Goal: Task Accomplishment & Management: Use online tool/utility

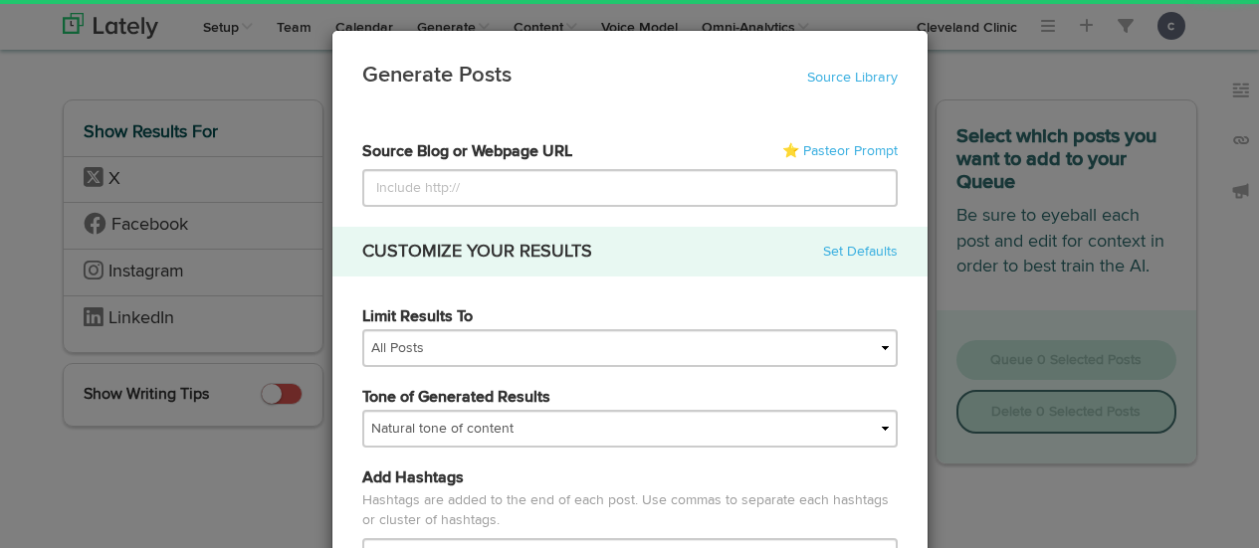
select select "natural"
type input "[URL][DOMAIN_NAME]"
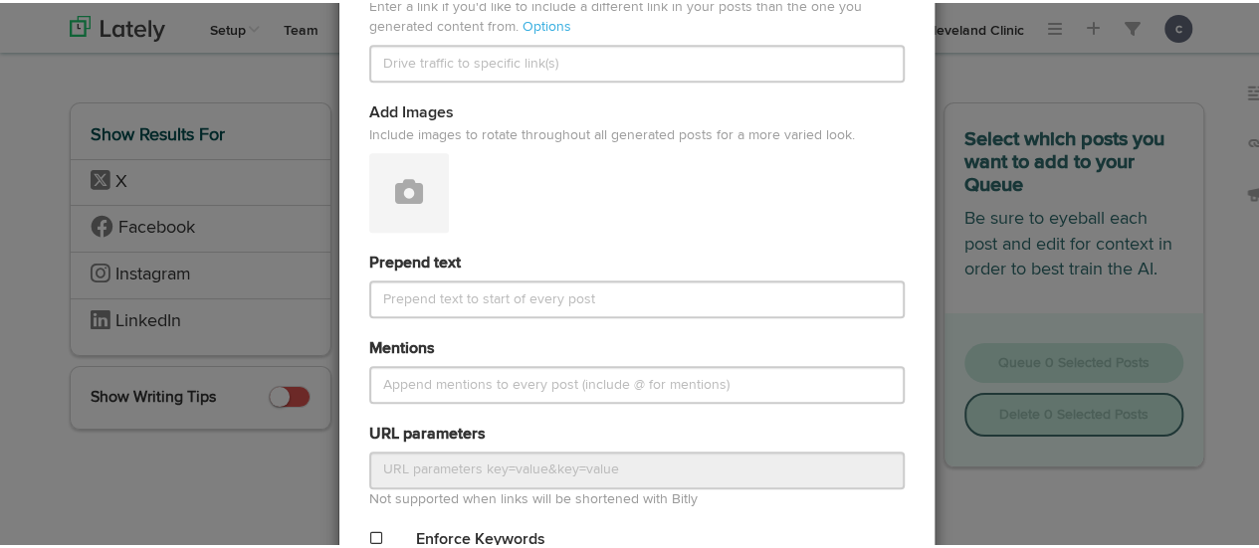
scroll to position [1011, 0]
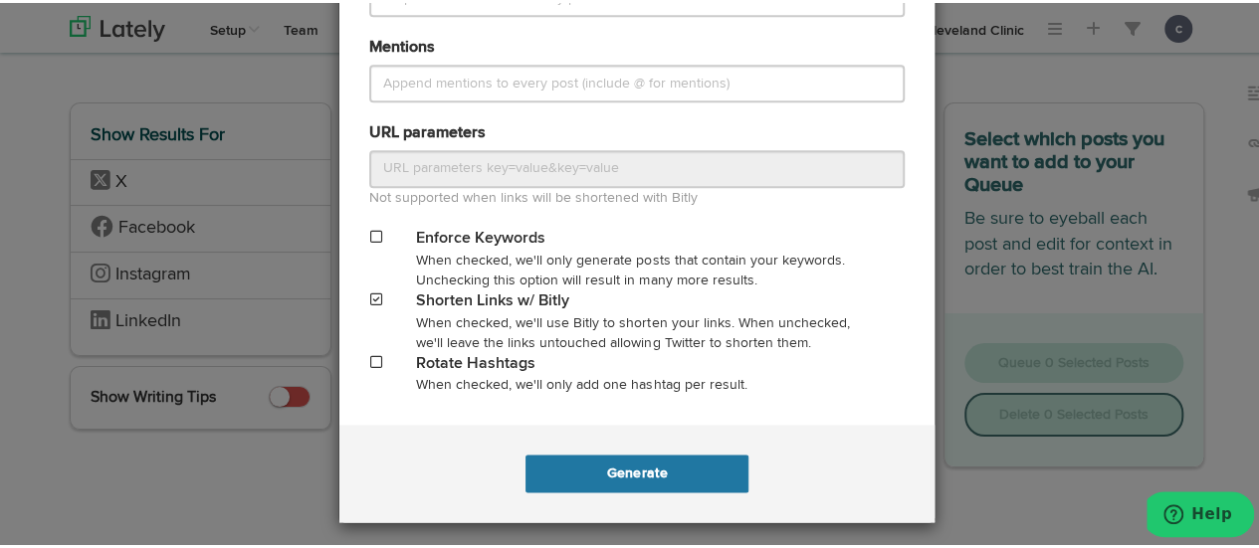
type input "[URL][DOMAIN_NAME]"
click at [626, 474] on button "Generate" at bounding box center [636, 471] width 222 height 38
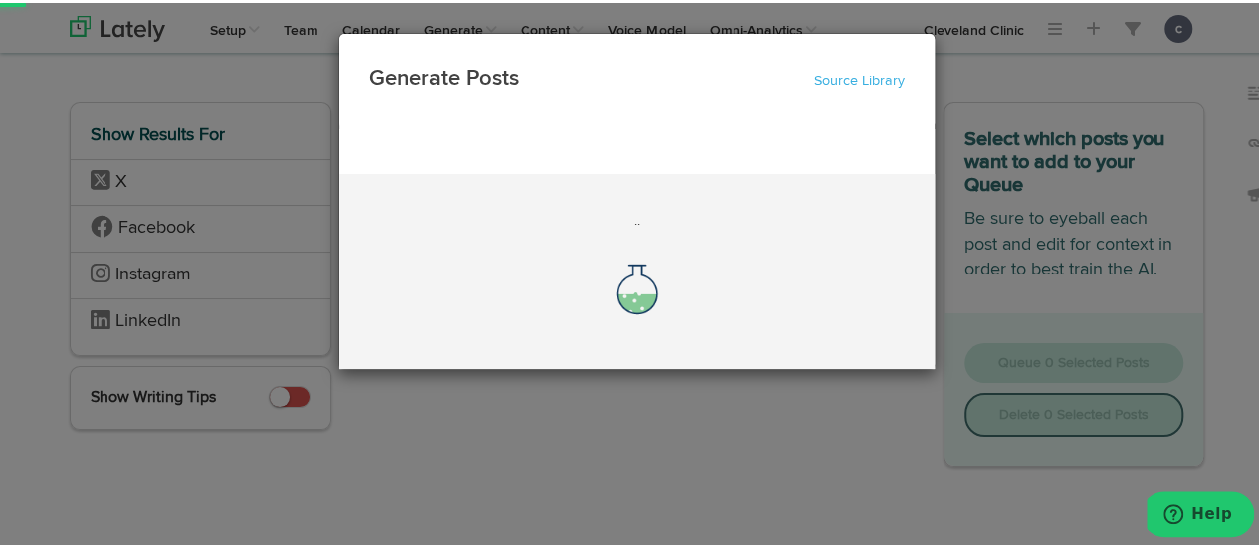
scroll to position [0, 0]
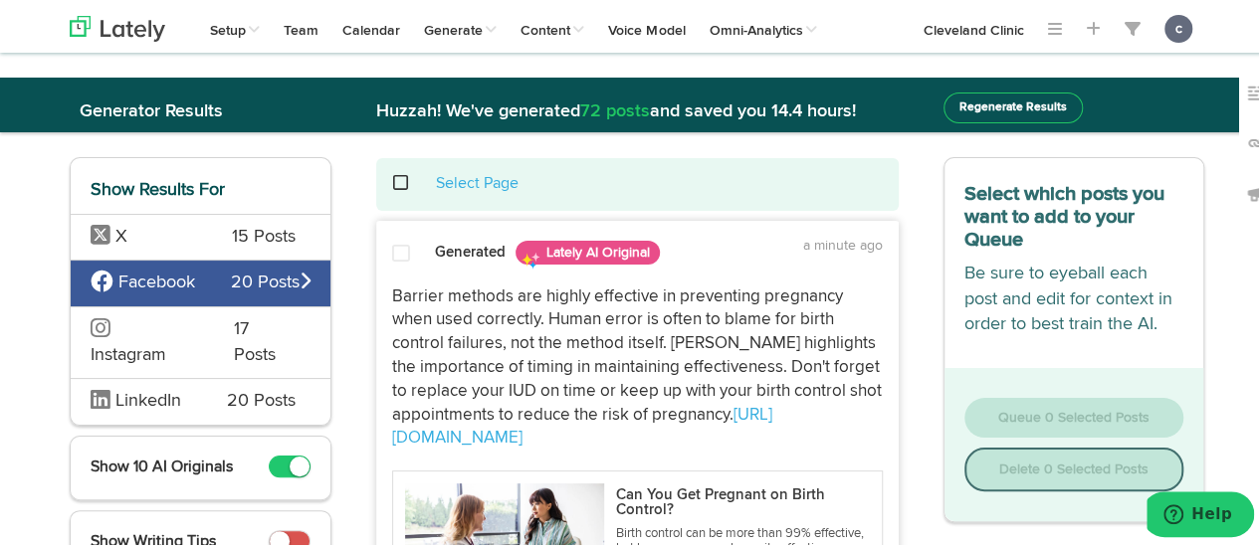
scroll to position [167, 0]
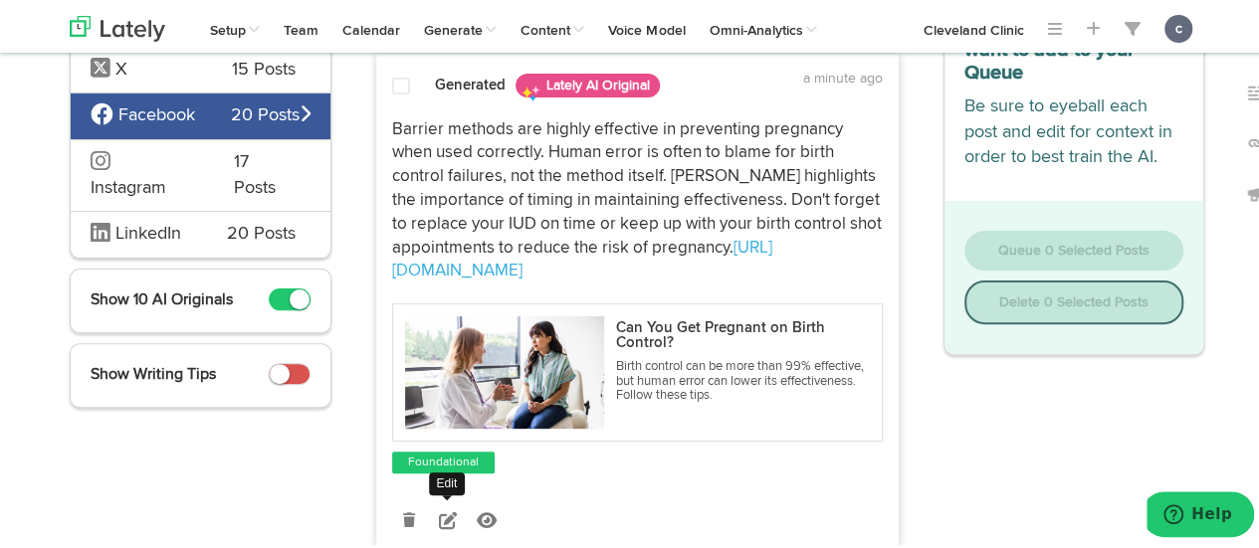
click at [446, 518] on icon at bounding box center [448, 518] width 18 height 18
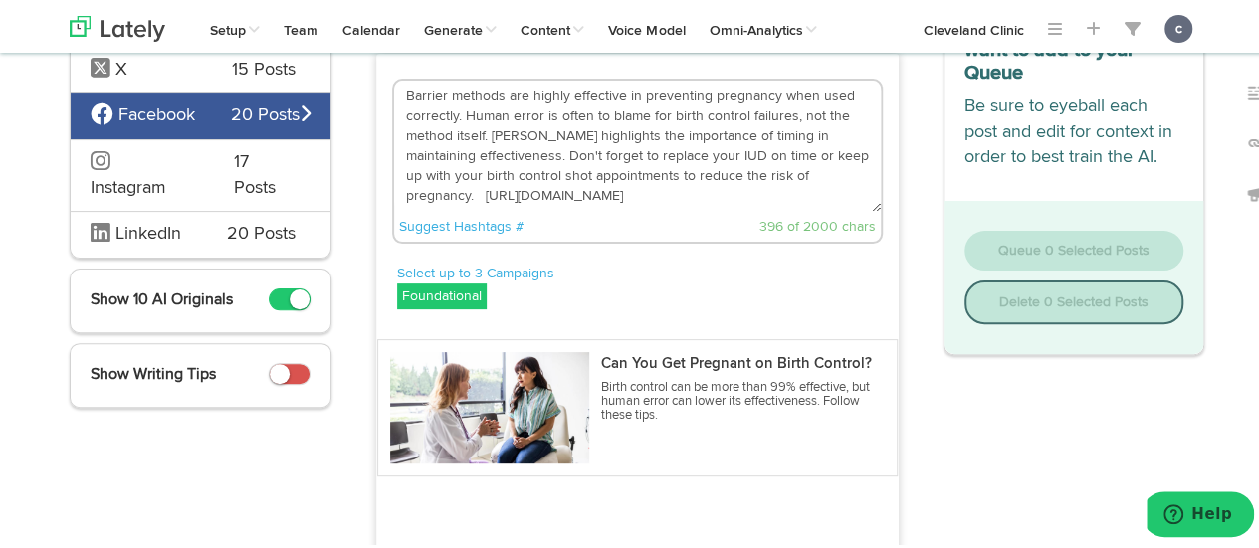
scroll to position [145, 0]
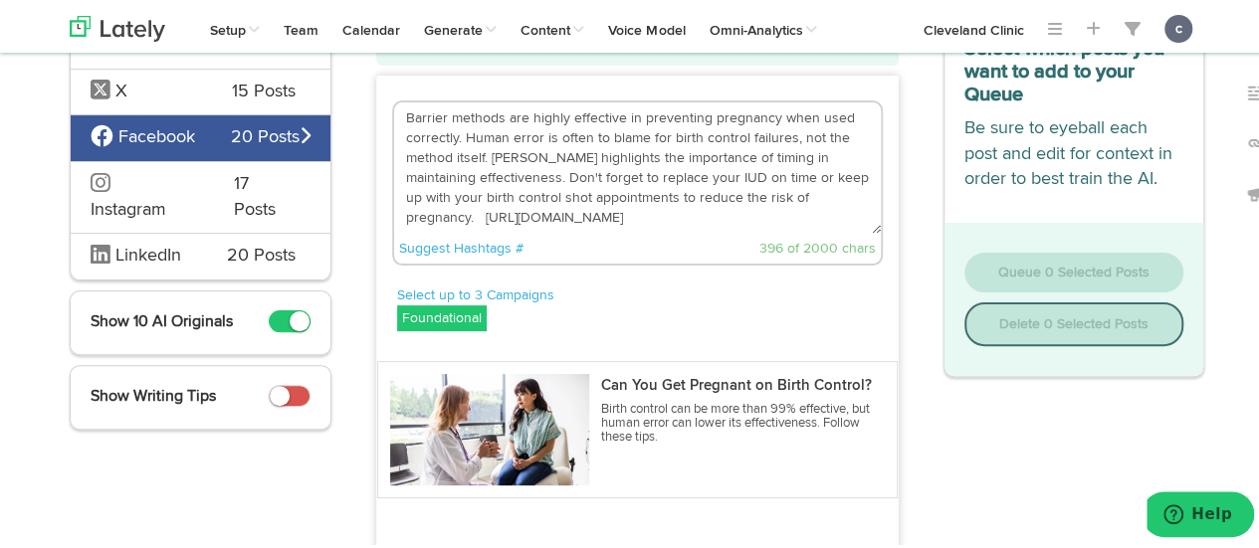
drag, startPoint x: 800, startPoint y: 196, endPoint x: 350, endPoint y: 106, distance: 458.7
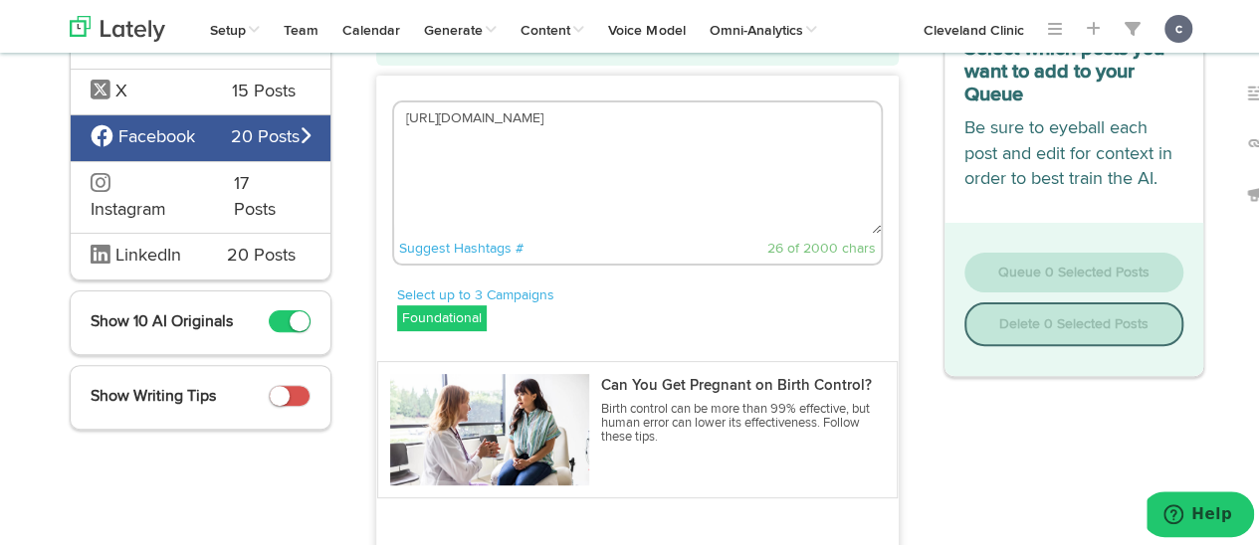
paste textarea "How effective birth control is depends on the type you use and how you use it."
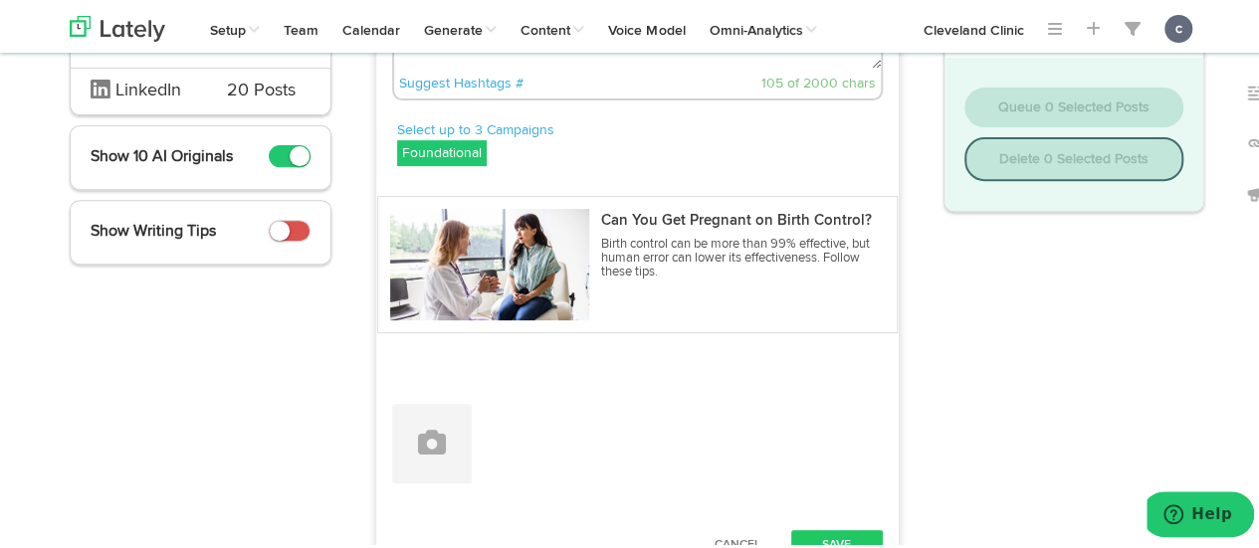
scroll to position [316, 0]
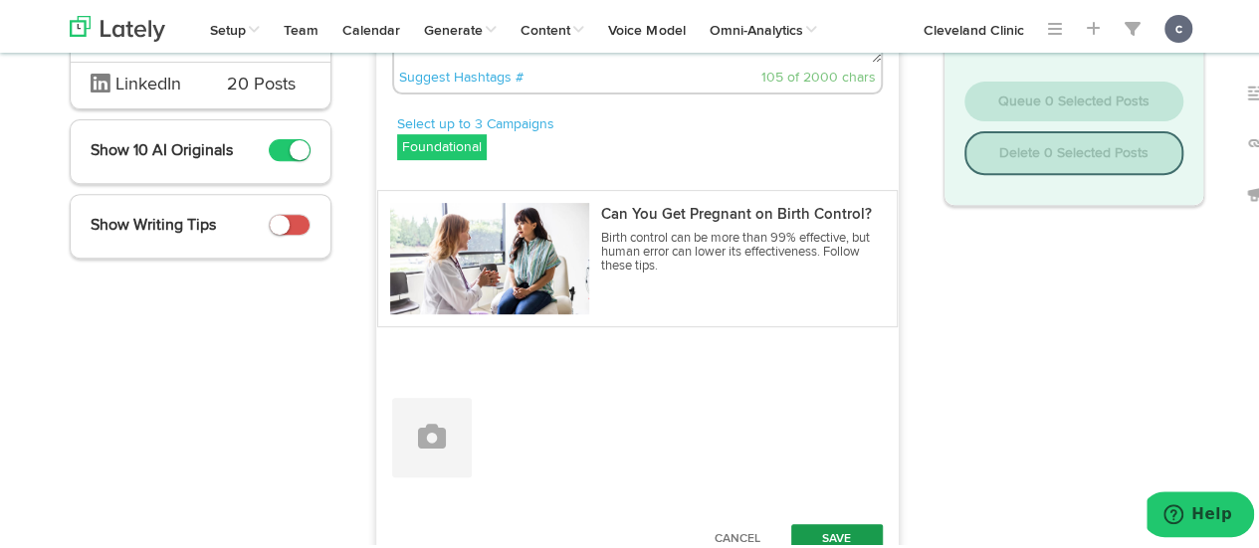
type textarea "How effective birth control is depends on the type you use and how you use it. …"
click at [818, 522] on button "Save" at bounding box center [837, 536] width 92 height 30
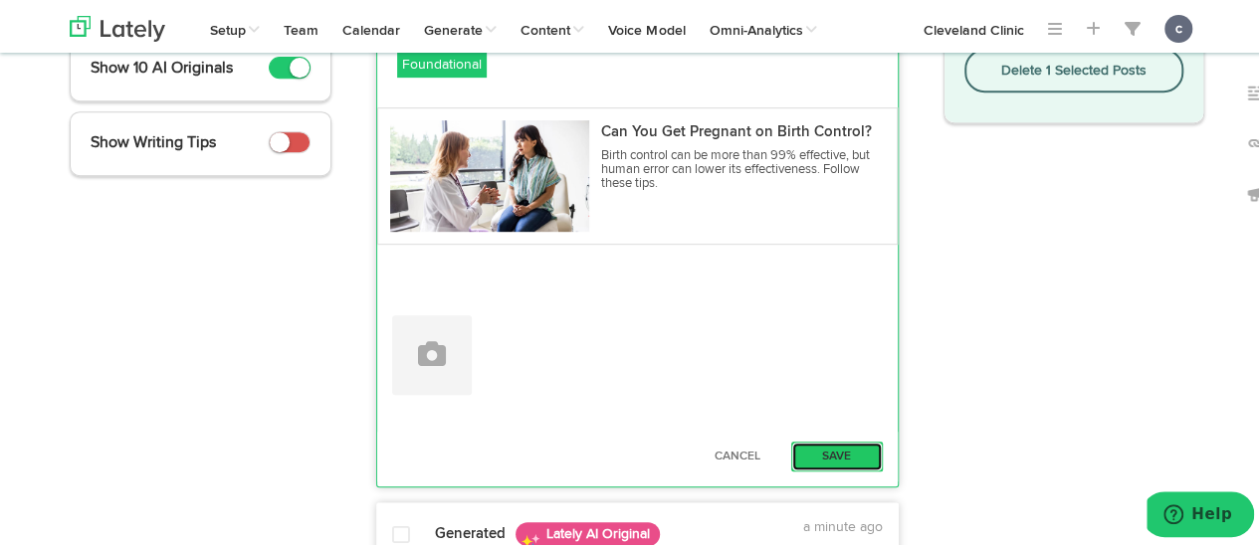
scroll to position [400, 0]
click at [806, 449] on button "Save" at bounding box center [837, 453] width 92 height 30
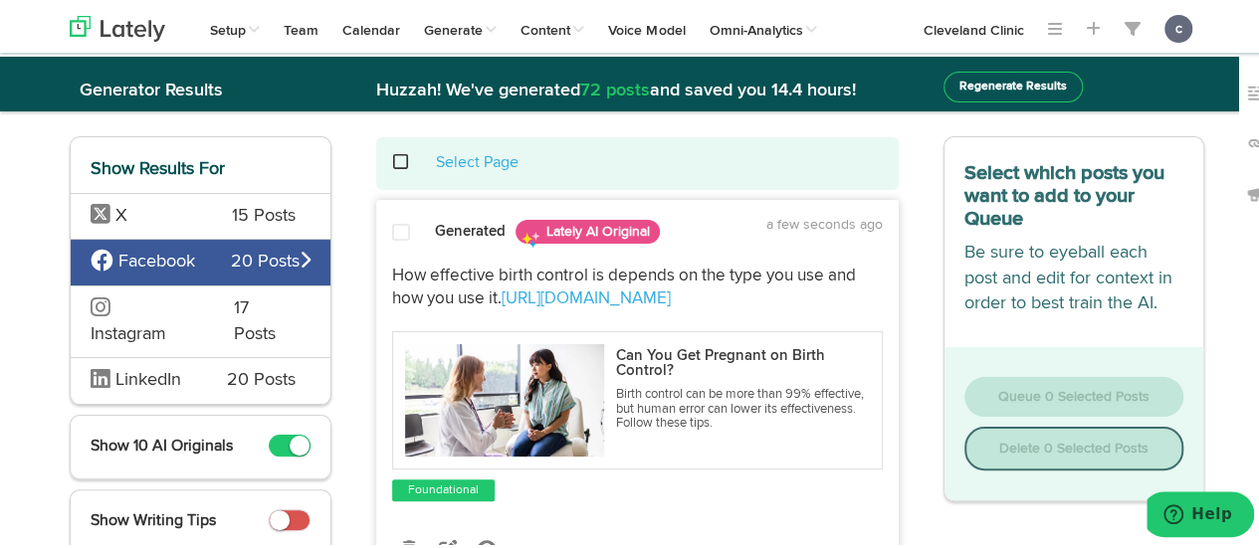
scroll to position [20, 0]
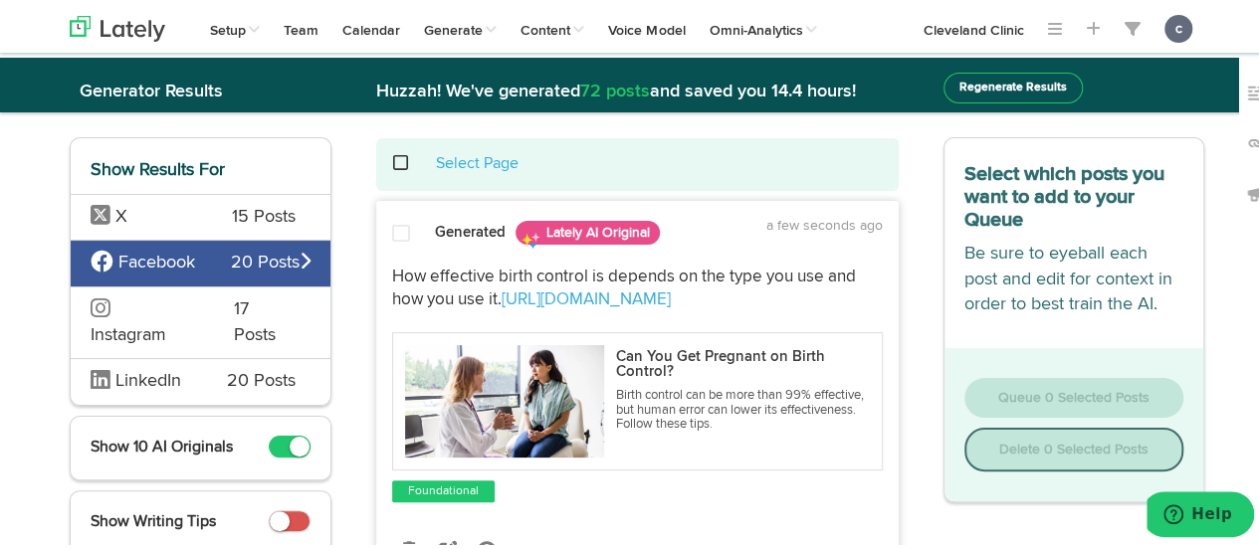
click at [377, 222] on div at bounding box center [399, 234] width 44 height 27
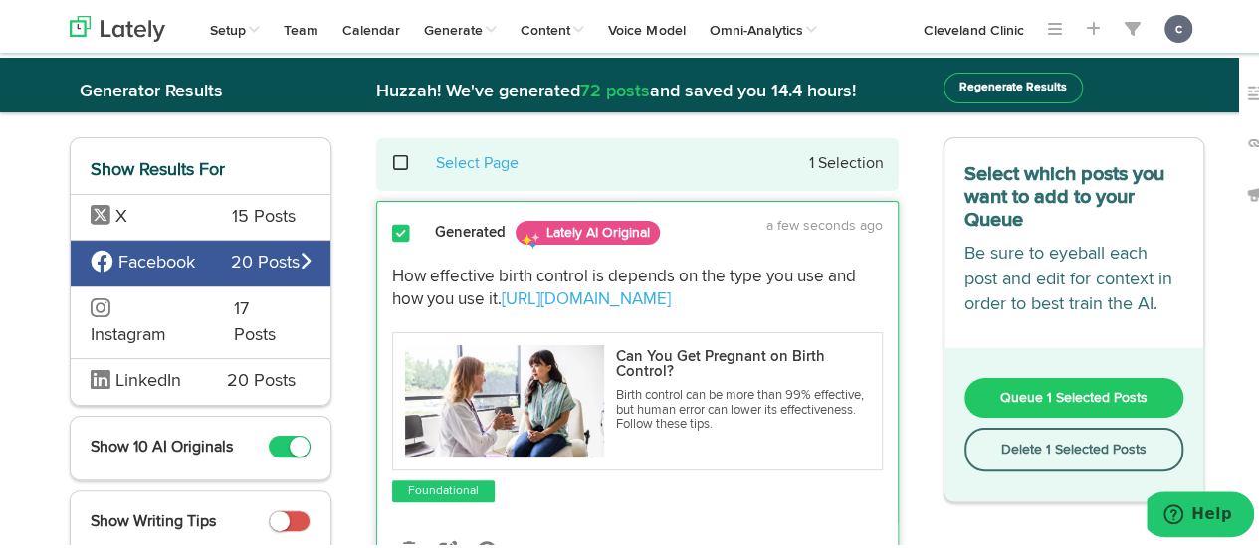
click at [1050, 402] on span "Queue 1 Selected Posts" at bounding box center [1073, 395] width 147 height 14
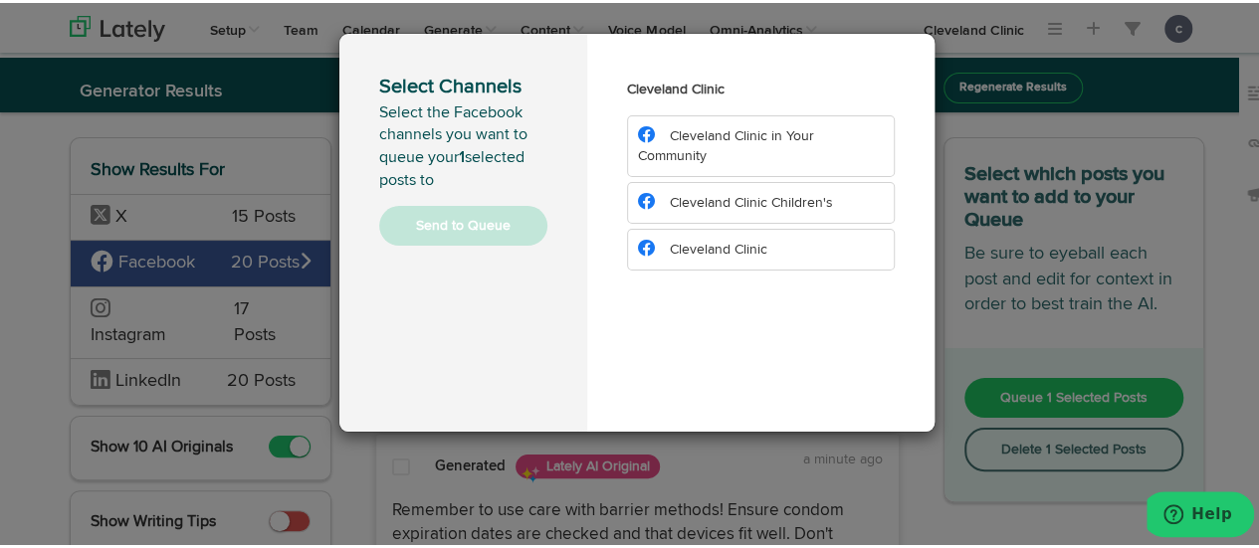
click at [832, 194] on li "Cleveland Clinic Children's" at bounding box center [761, 200] width 268 height 42
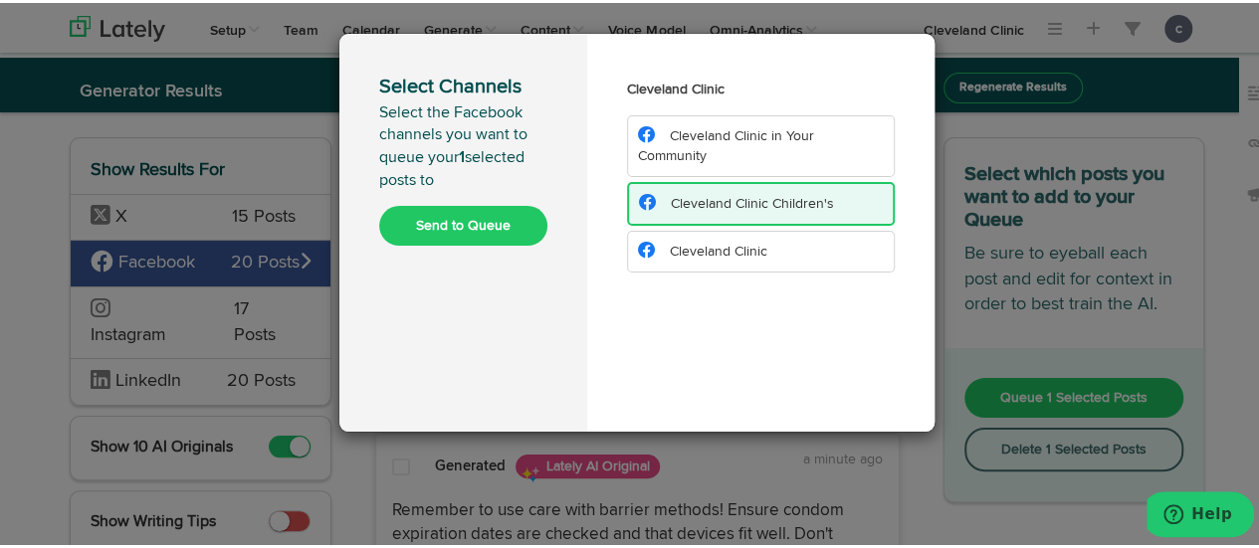
click at [466, 230] on button "Send to Queue" at bounding box center [463, 223] width 168 height 40
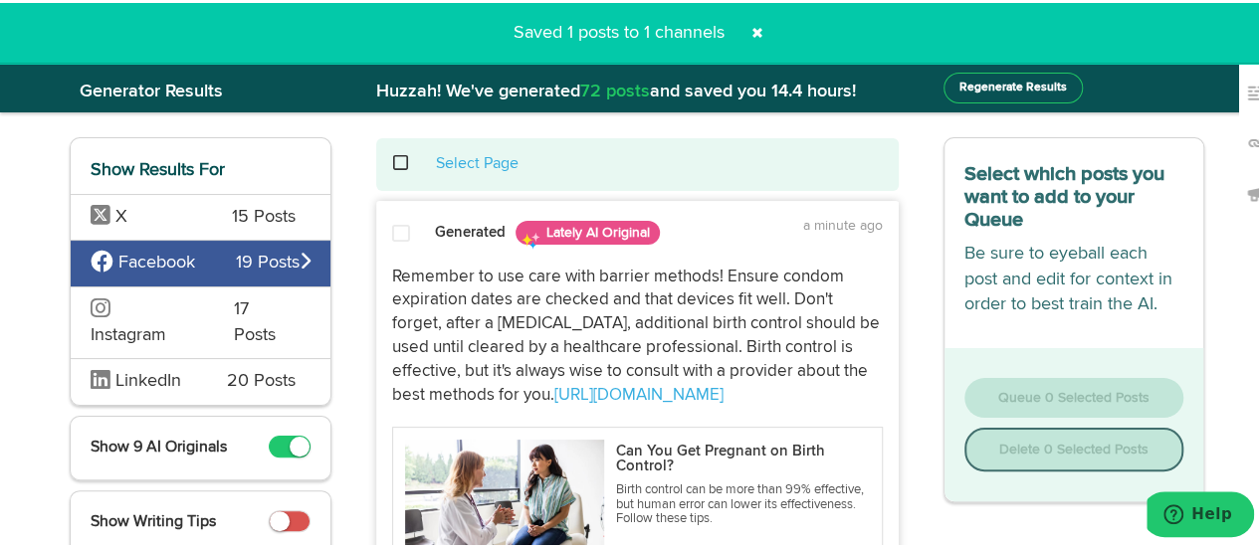
scroll to position [0, 0]
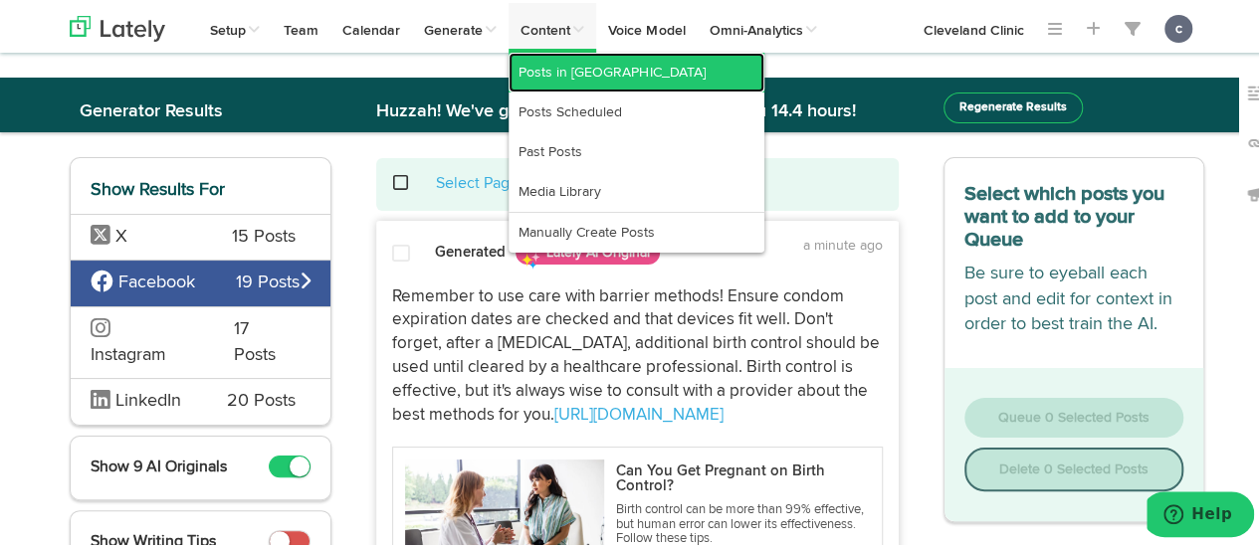
click at [571, 79] on link "Posts in [GEOGRAPHIC_DATA]" at bounding box center [637, 70] width 256 height 40
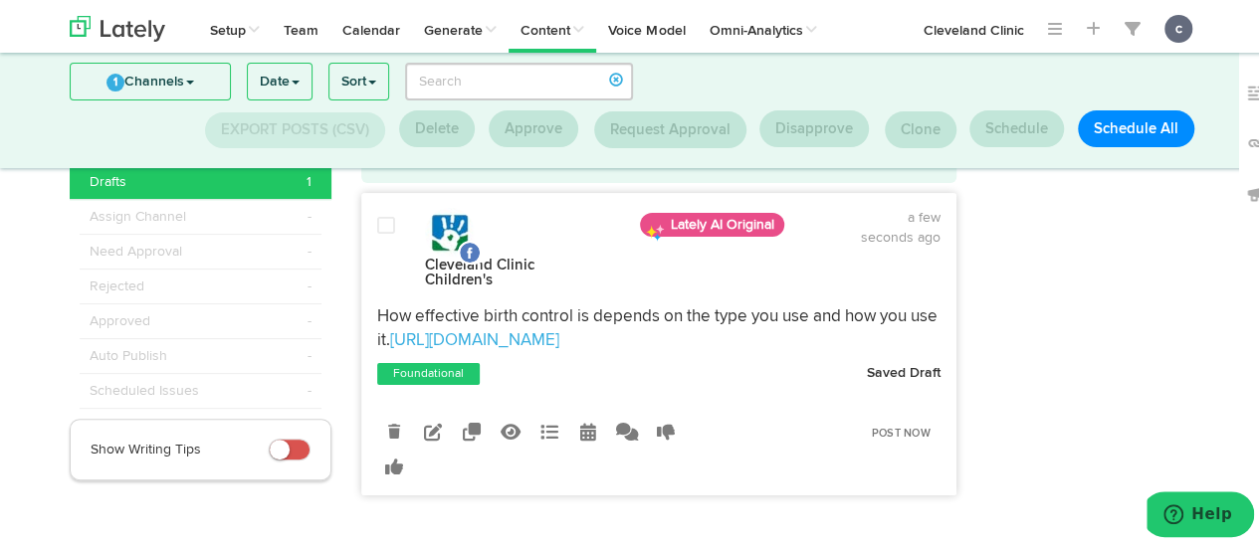
scroll to position [82, 0]
drag, startPoint x: 601, startPoint y: 321, endPoint x: 341, endPoint y: 282, distance: 262.8
click at [346, 282] on div "Select Page Cleveland Clinic Children's Lately AI Original" at bounding box center [658, 444] width 625 height 633
copy p "How effective birth control is depends on the type you use and how you use it. …"
click at [1057, 328] on div at bounding box center [1095, 444] width 248 height 633
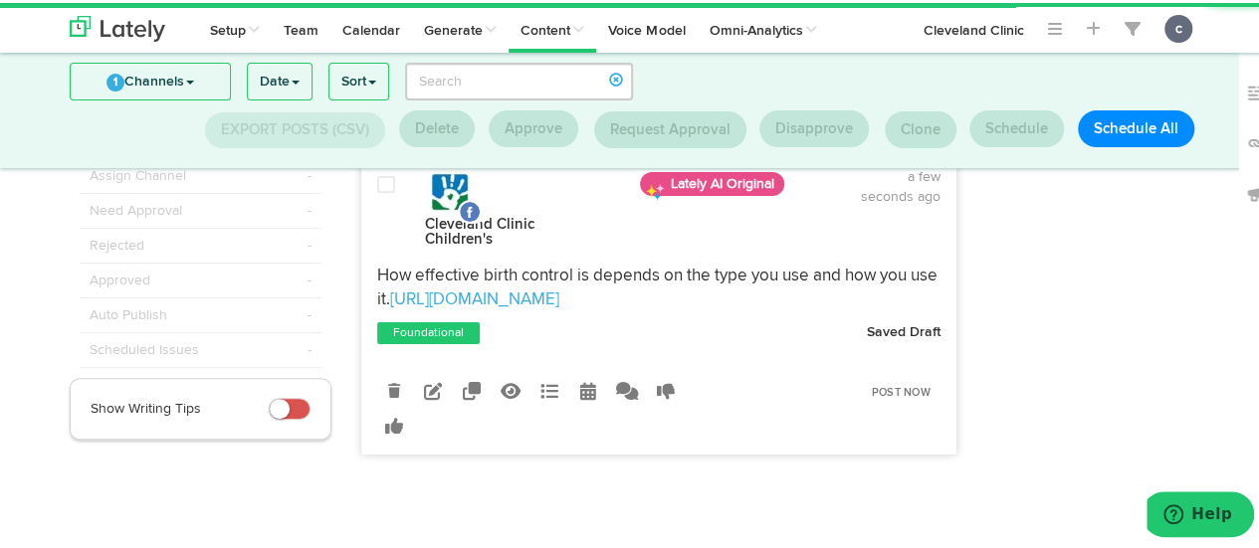
scroll to position [116, 0]
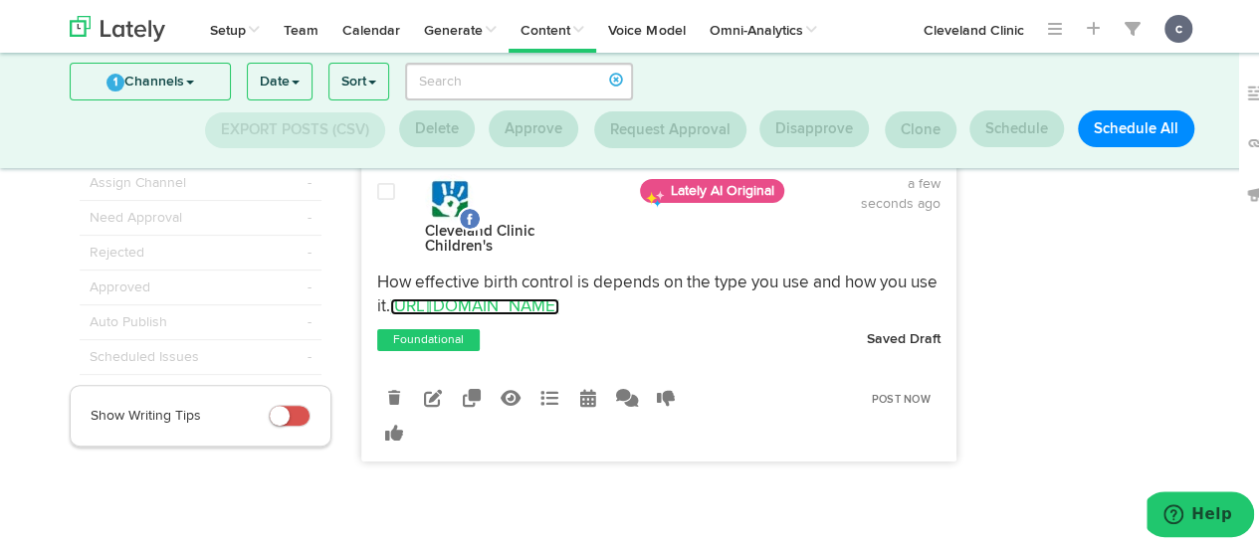
click at [536, 296] on link "[URL][DOMAIN_NAME]" at bounding box center [474, 304] width 169 height 17
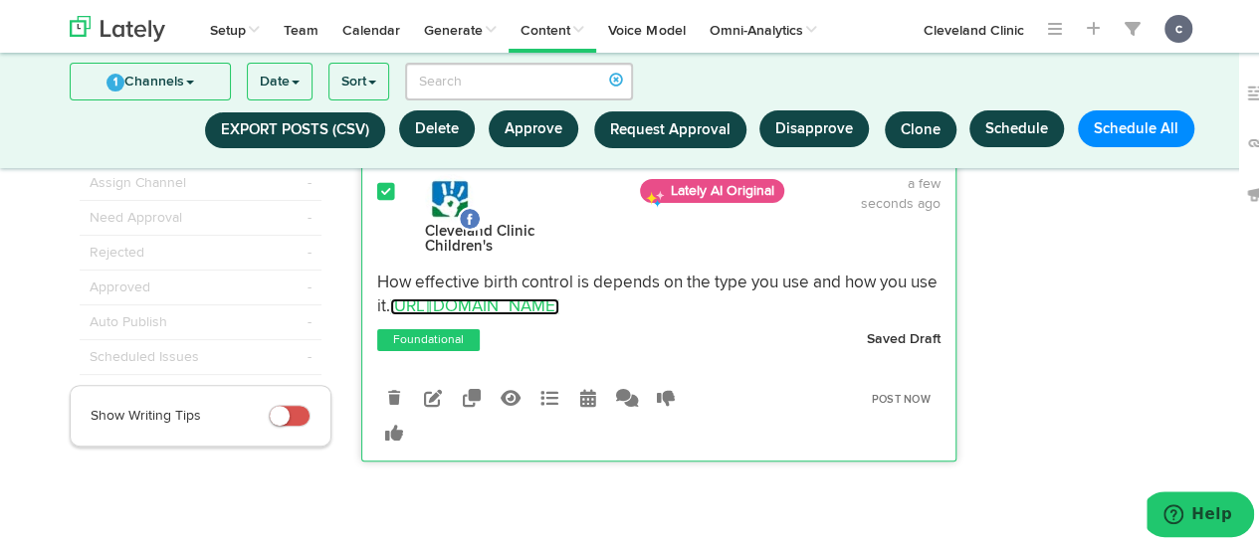
scroll to position [82, 0]
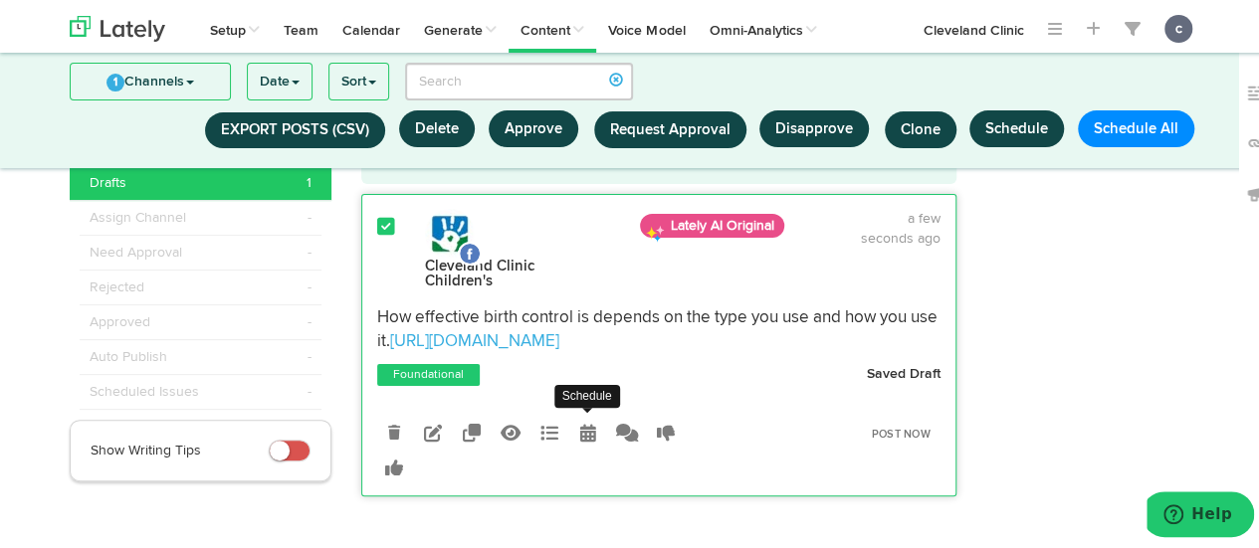
click at [580, 421] on icon at bounding box center [588, 430] width 16 height 18
select select "11"
select select "57"
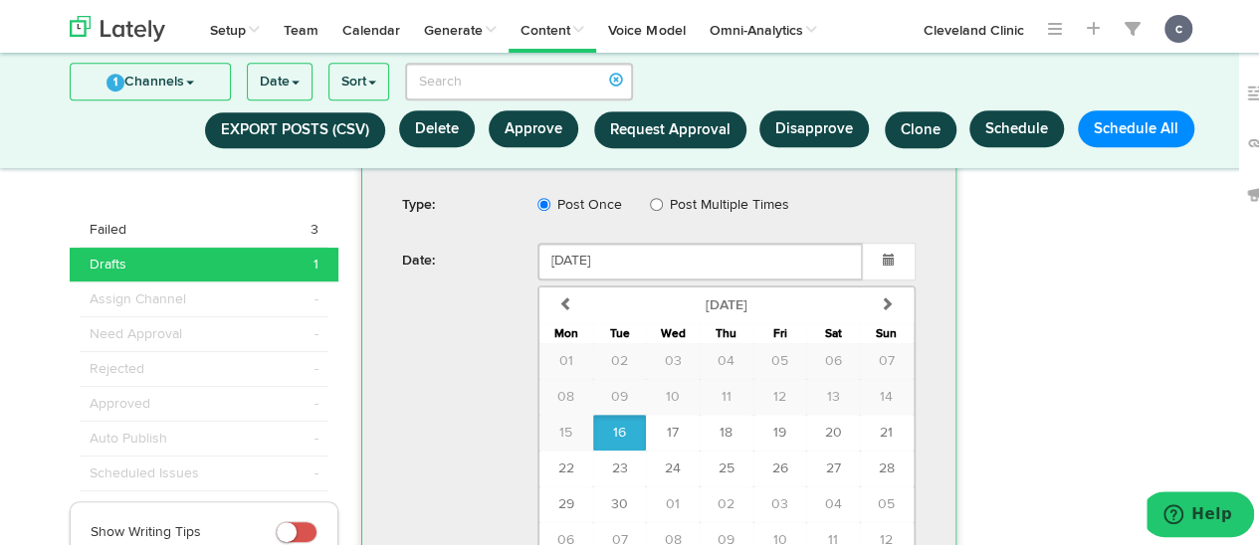
scroll to position [504, 0]
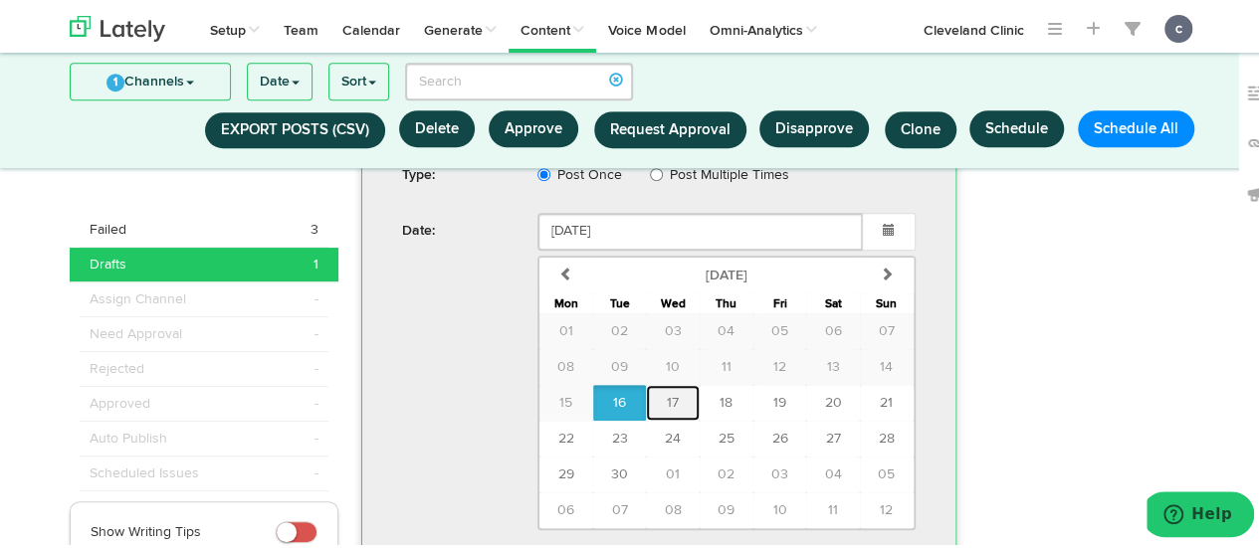
click at [657, 391] on button "17" at bounding box center [673, 400] width 54 height 36
type input "September 17 2025"
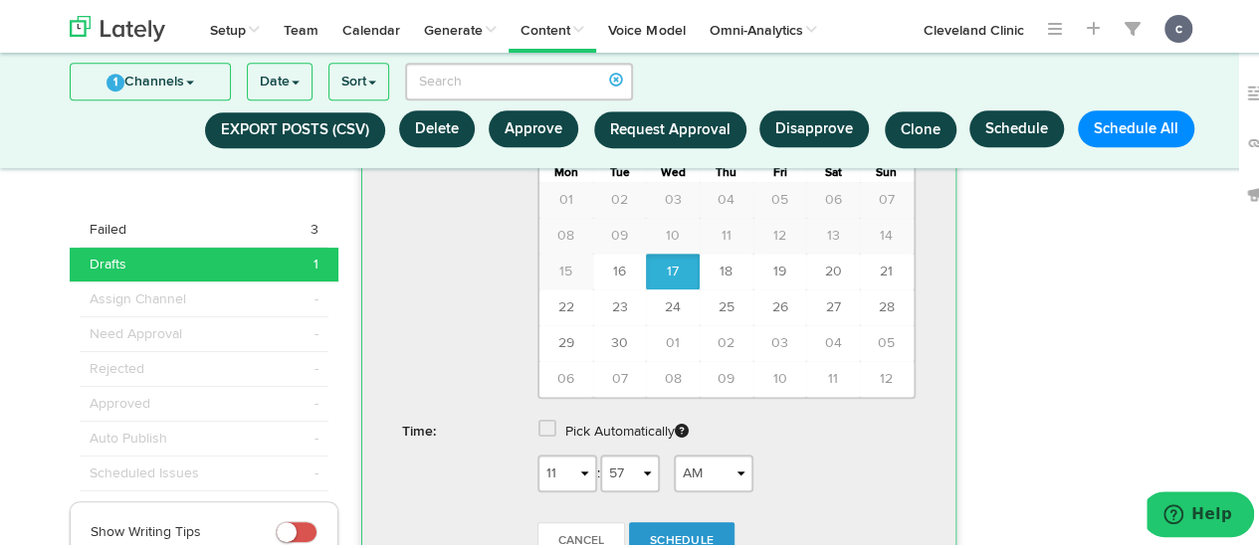
scroll to position [635, 0]
click at [550, 462] on select "1 2 3 4 5 6 7 8 9 10 11 12" at bounding box center [567, 471] width 60 height 38
click at [537, 452] on select "1 2 3 4 5 6 7 8 9 10 11 12" at bounding box center [567, 471] width 60 height 38
click at [627, 453] on select "00 01 02 03 04 05 06 07 08 09 10 11 12 13 14 15 16 17 18 19 20 21 22 23 24 25 2…" at bounding box center [630, 471] width 60 height 38
click at [568, 452] on select "1 2 3 4 5 6 7 8 9 10 11 12" at bounding box center [567, 471] width 60 height 38
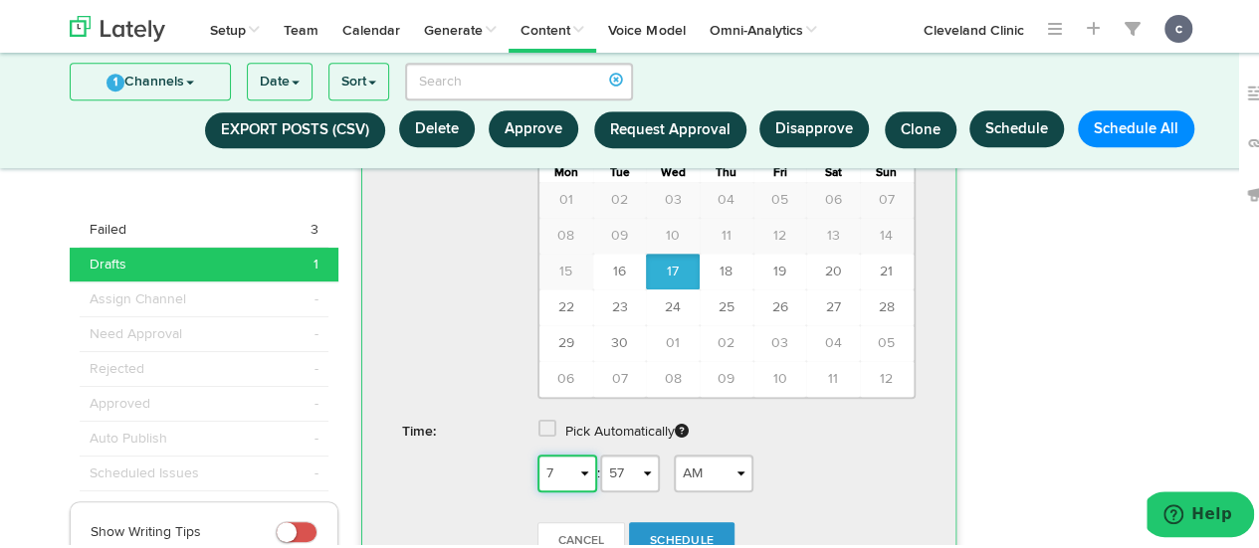
select select "8"
click at [537, 452] on select "1 2 3 4 5 6 7 8 9 10 11 12" at bounding box center [567, 471] width 60 height 38
click at [718, 456] on select "AM PM" at bounding box center [714, 471] width 80 height 38
select select "PM"
click at [674, 452] on select "AM PM" at bounding box center [714, 471] width 80 height 38
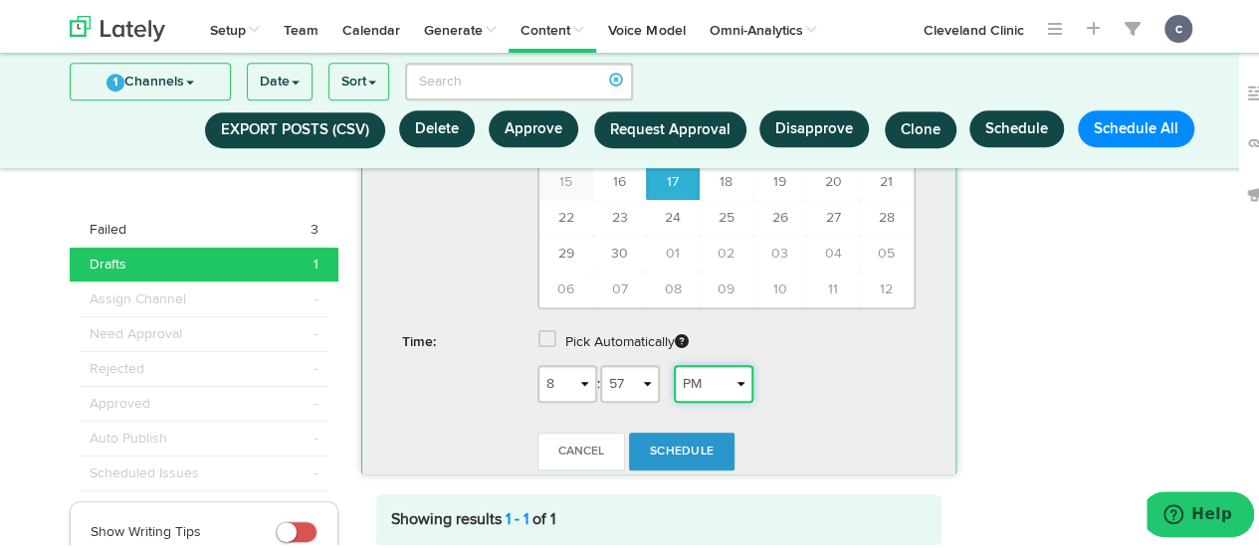
scroll to position [726, 0]
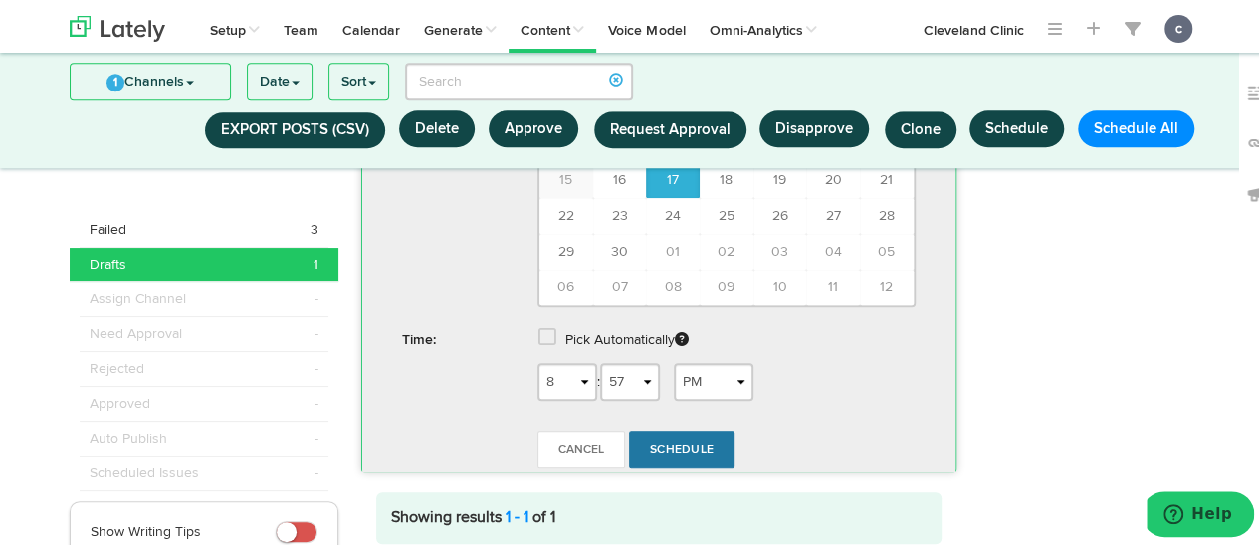
click at [679, 441] on span "Schedule" at bounding box center [682, 447] width 64 height 12
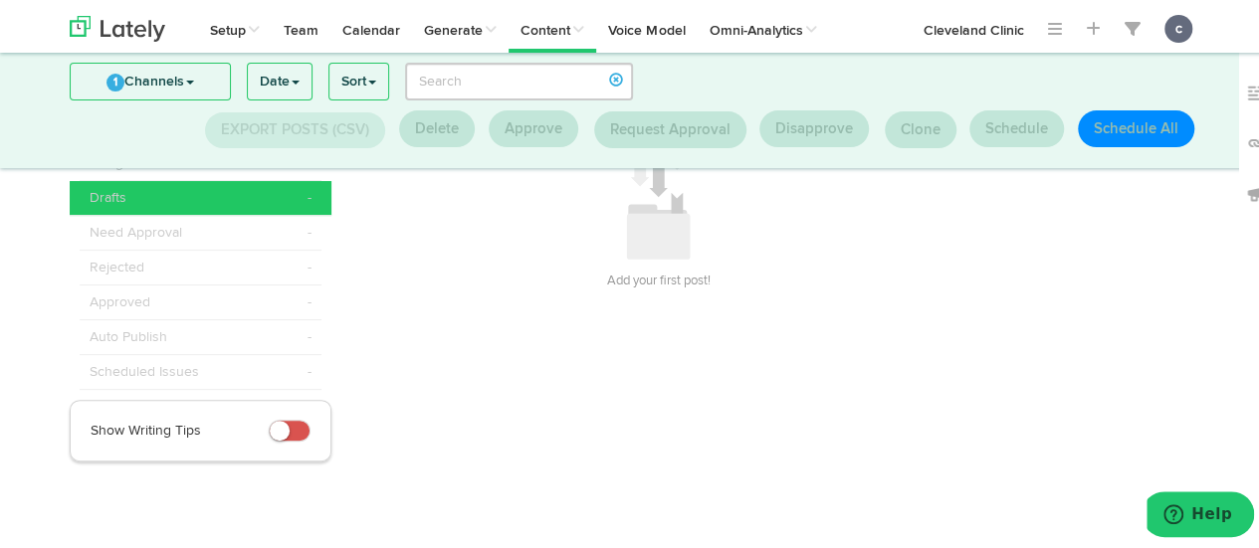
scroll to position [98, 0]
